Goal: Task Accomplishment & Management: Manage account settings

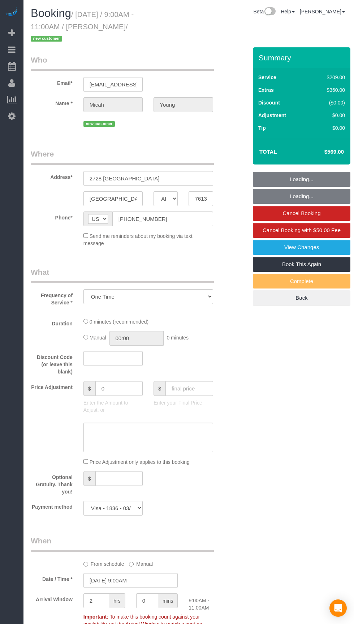
select select "[GEOGRAPHIC_DATA]"
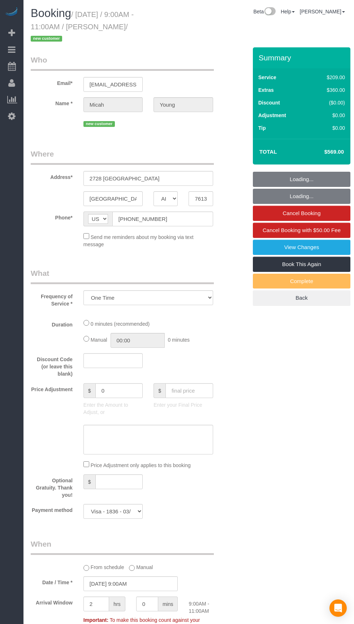
select select "object:672"
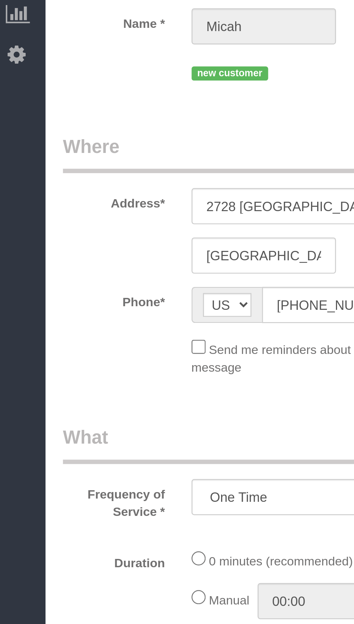
select select "3"
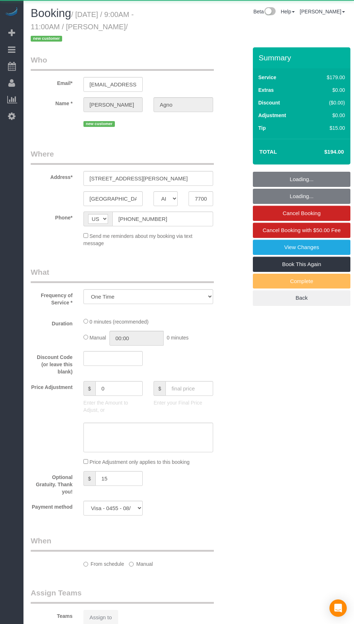
select select "[GEOGRAPHIC_DATA]"
select select "object:1109"
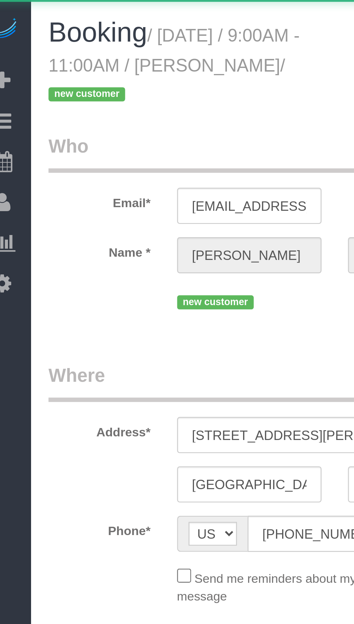
select select "3"
